Goal: Navigation & Orientation: Find specific page/section

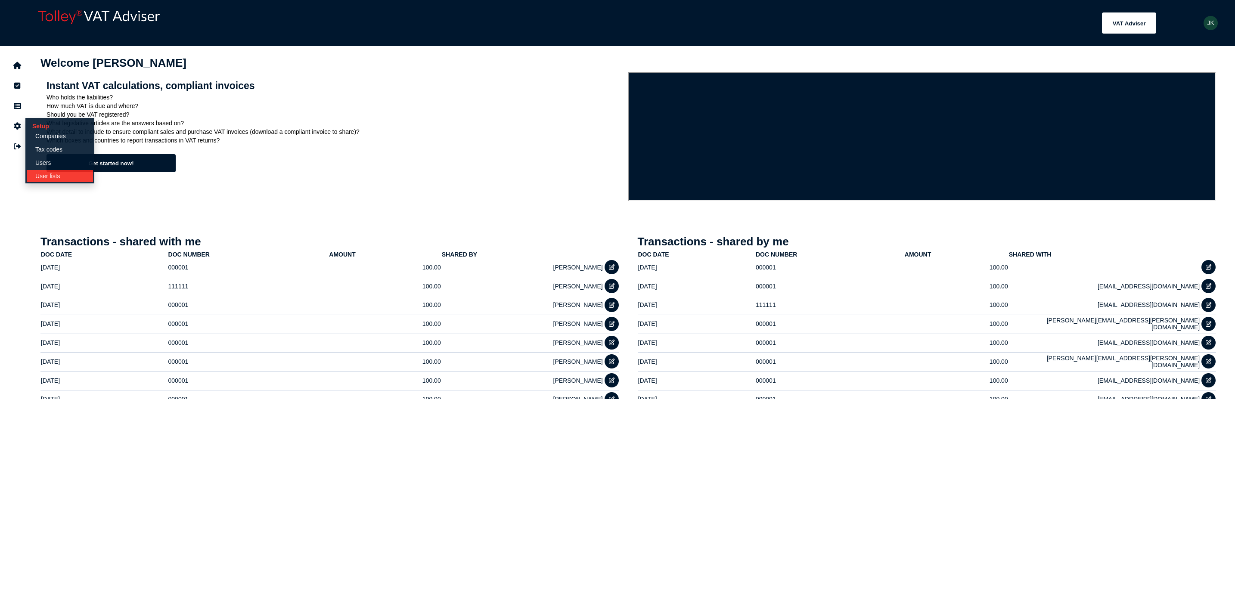
click at [58, 174] on link "User lists" at bounding box center [60, 176] width 66 height 12
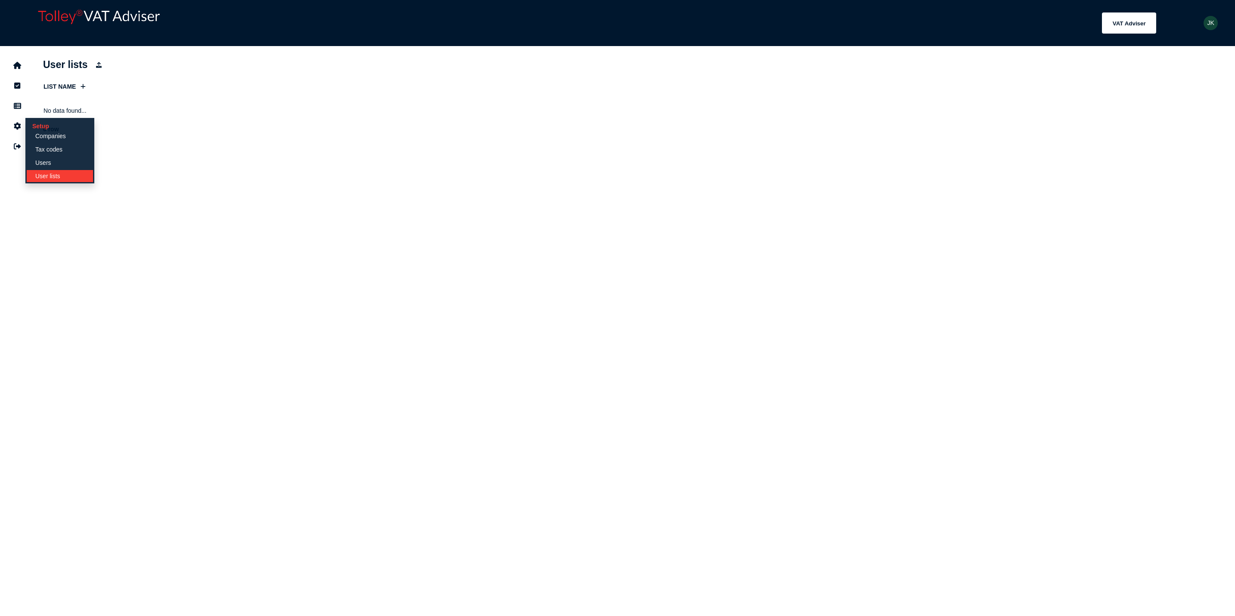
click at [53, 176] on link "User lists" at bounding box center [60, 176] width 66 height 12
click at [20, 72] on button "navigate application pages" at bounding box center [17, 65] width 18 height 18
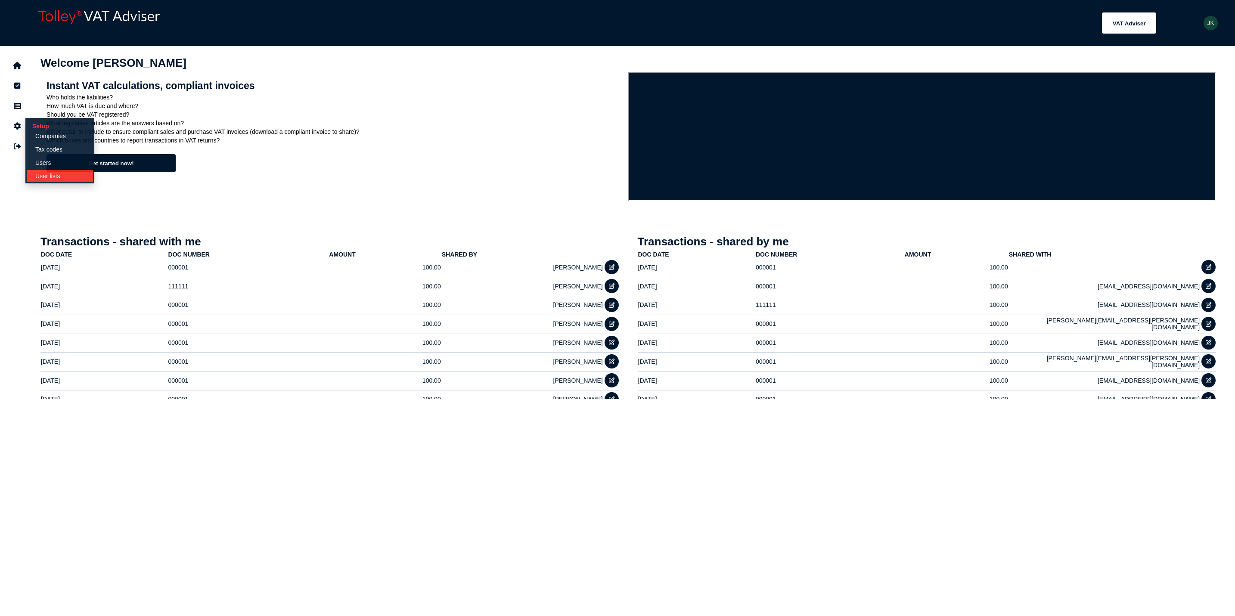
click at [66, 180] on link "User lists" at bounding box center [60, 176] width 66 height 12
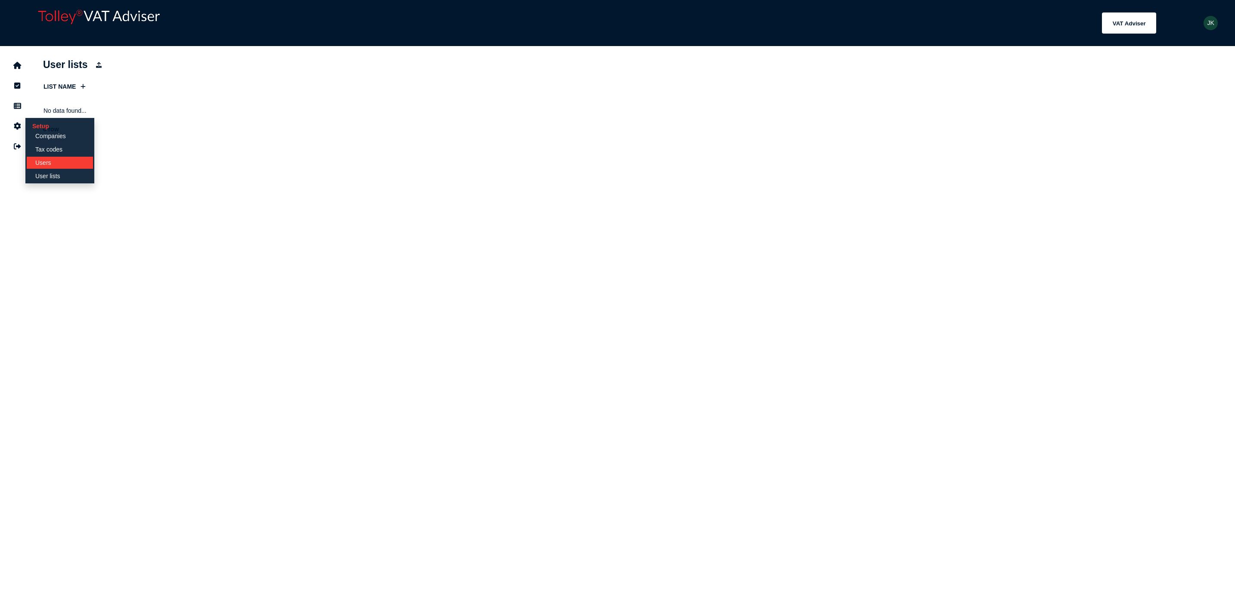
click at [60, 160] on link "Users" at bounding box center [60, 163] width 66 height 12
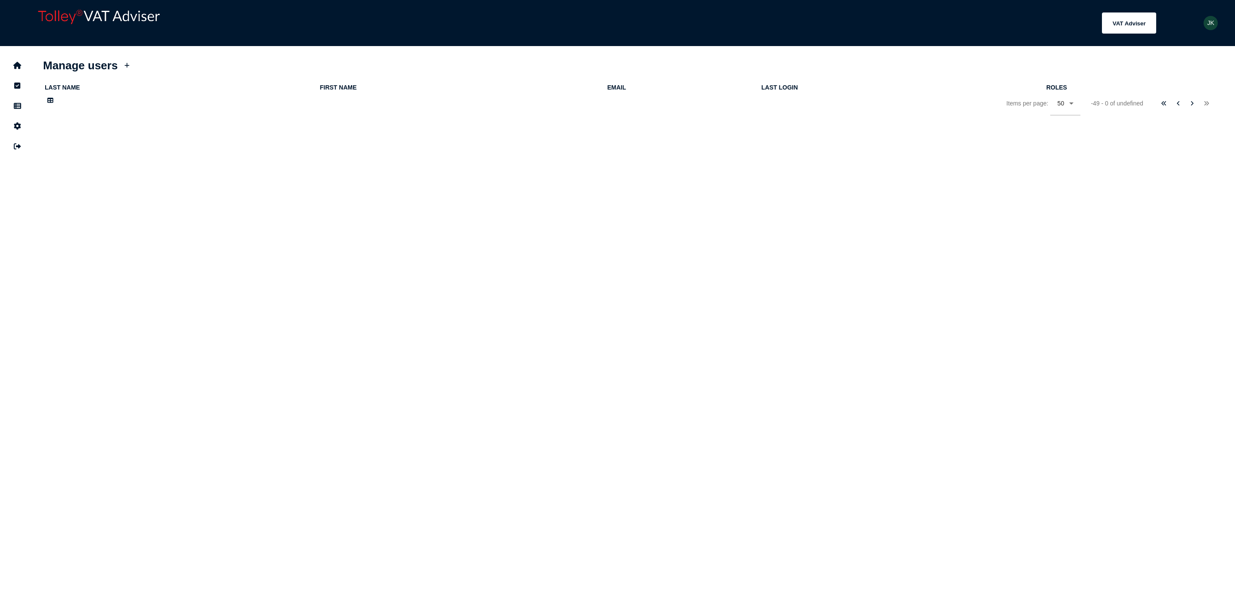
click at [209, 34] on div "app logo" at bounding box center [150, 22] width 232 height 33
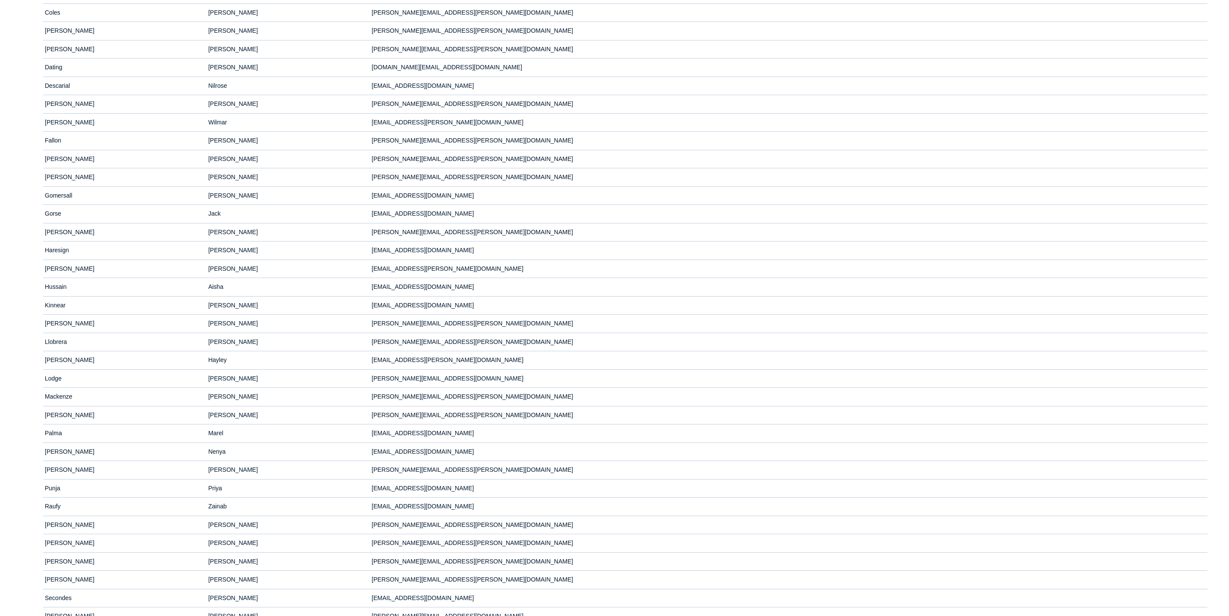
scroll to position [437, 0]
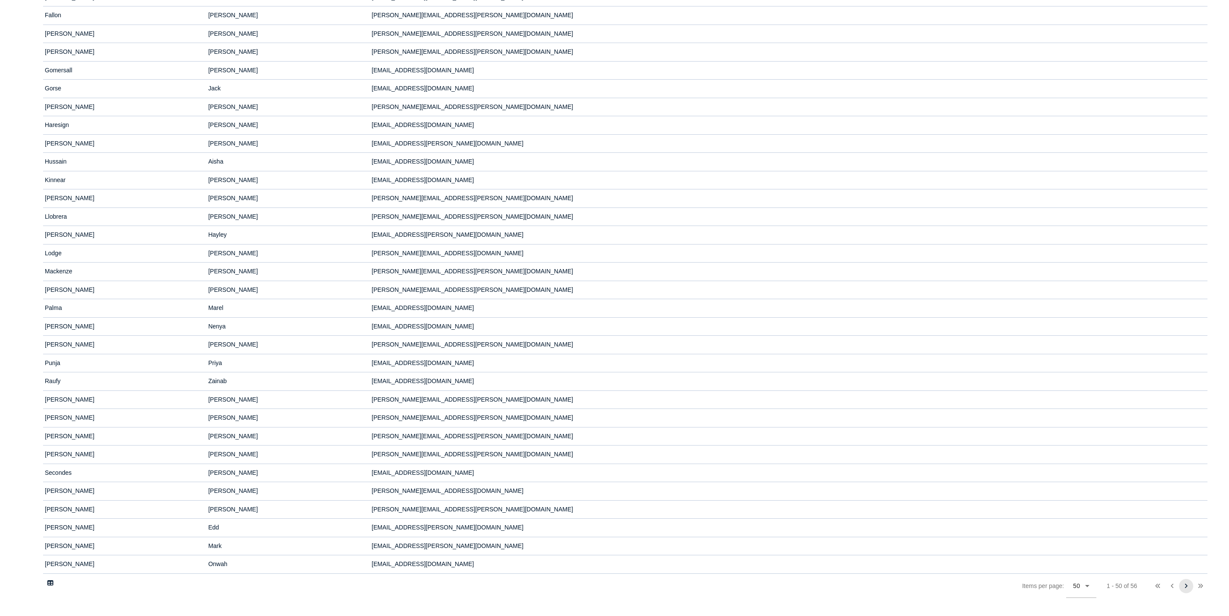
click at [1189, 583] on button at bounding box center [1186, 586] width 14 height 14
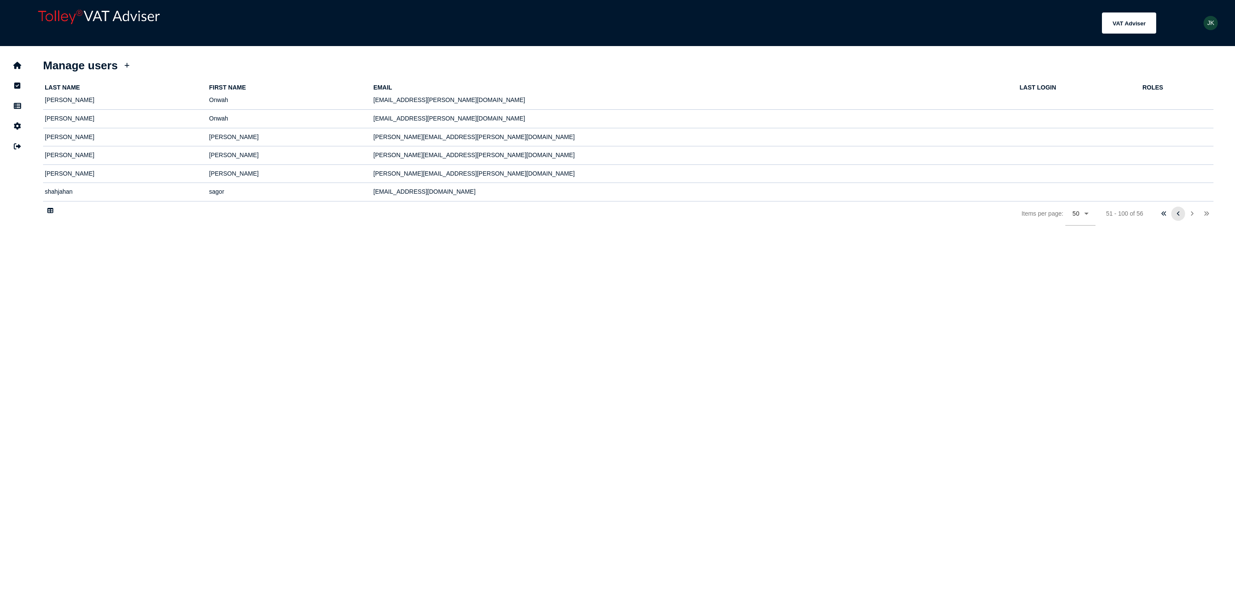
click at [1176, 212] on button at bounding box center [1178, 214] width 14 height 14
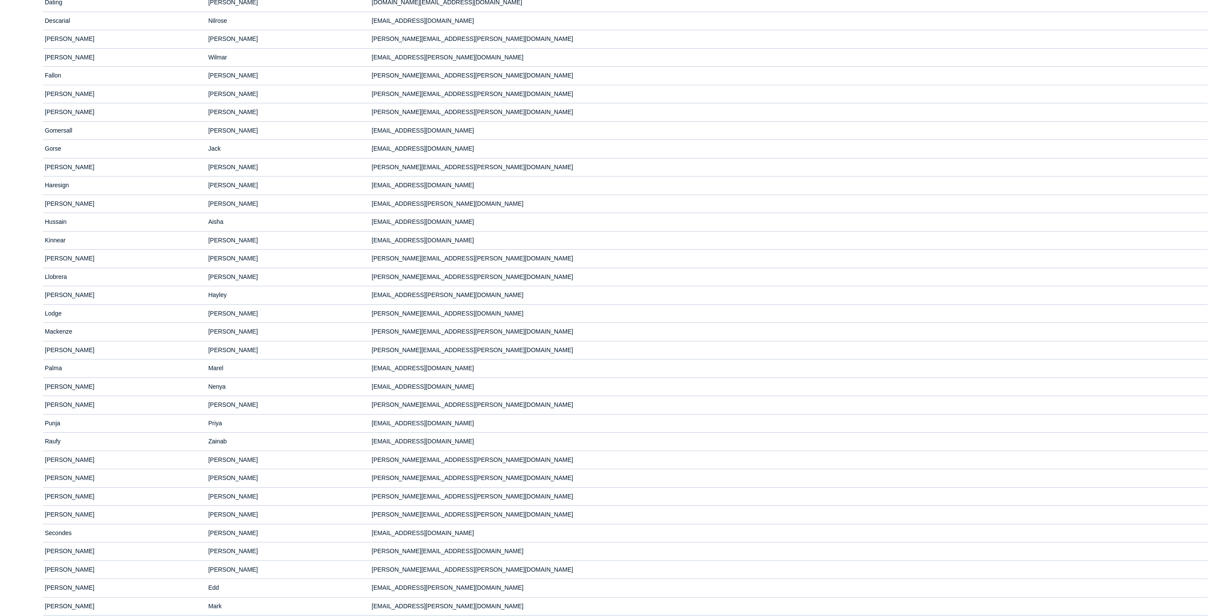
scroll to position [437, 0]
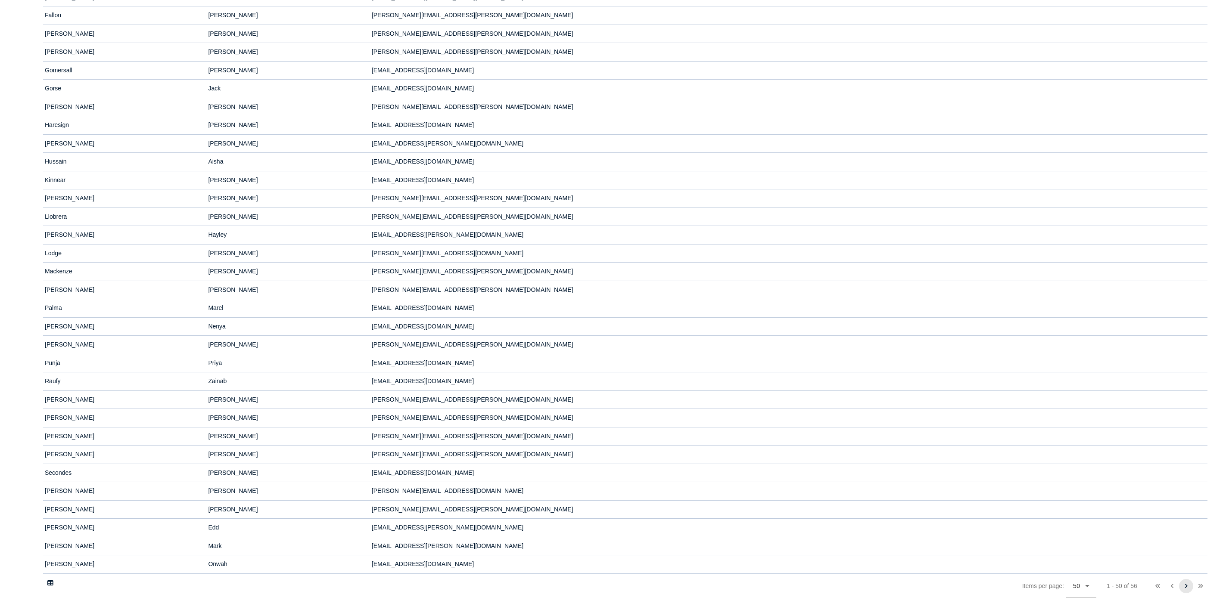
click at [1186, 584] on icon at bounding box center [1185, 587] width 3 height 6
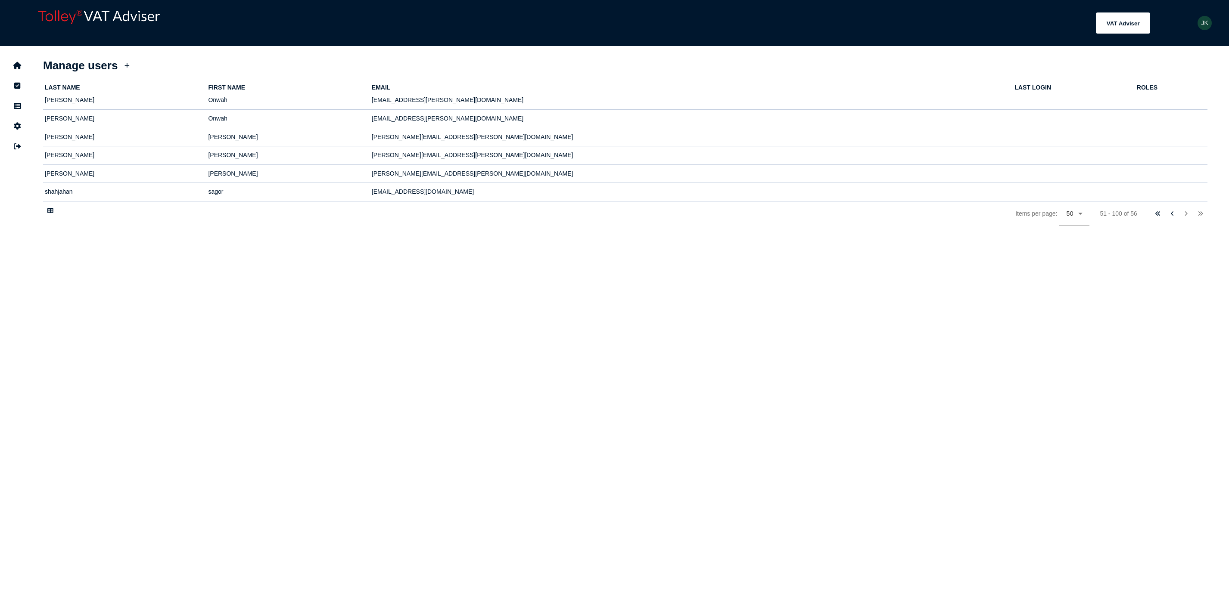
scroll to position [0, 0]
click at [1172, 214] on button at bounding box center [1178, 214] width 14 height 14
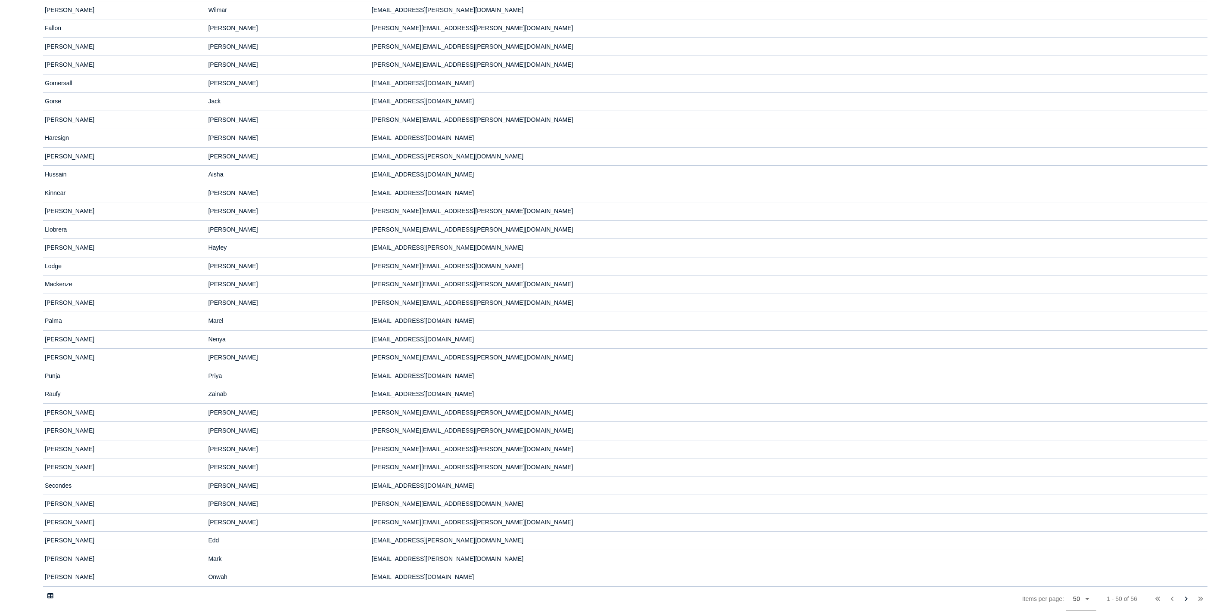
scroll to position [437, 0]
